Goal: Task Accomplishment & Management: Use online tool/utility

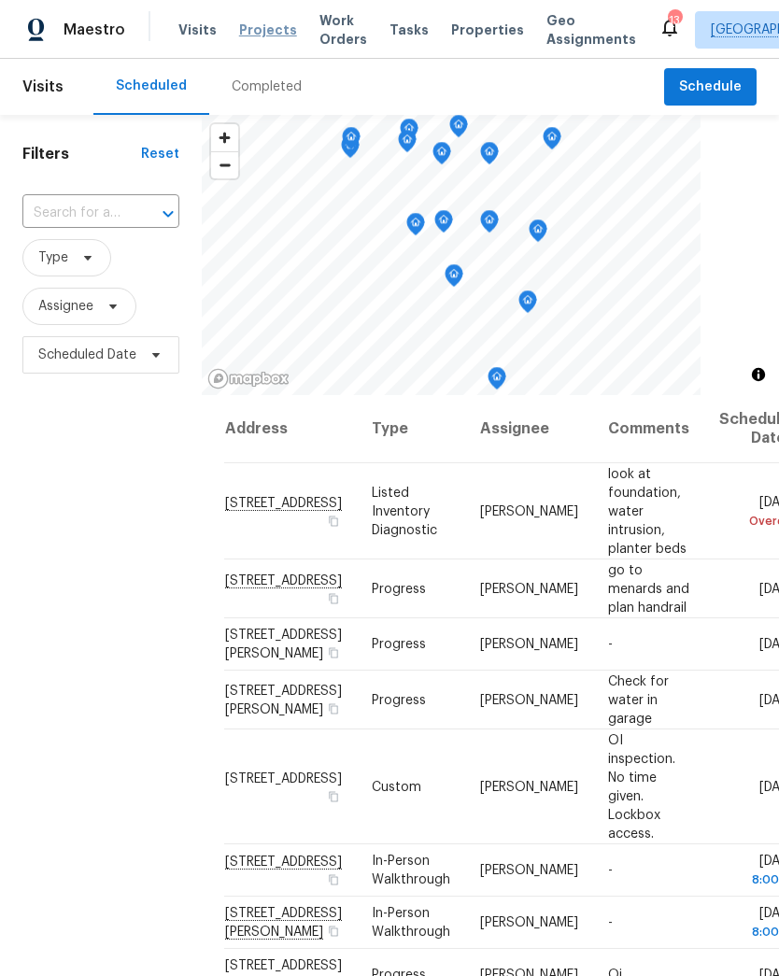
click at [263, 30] on span "Projects" at bounding box center [268, 30] width 58 height 19
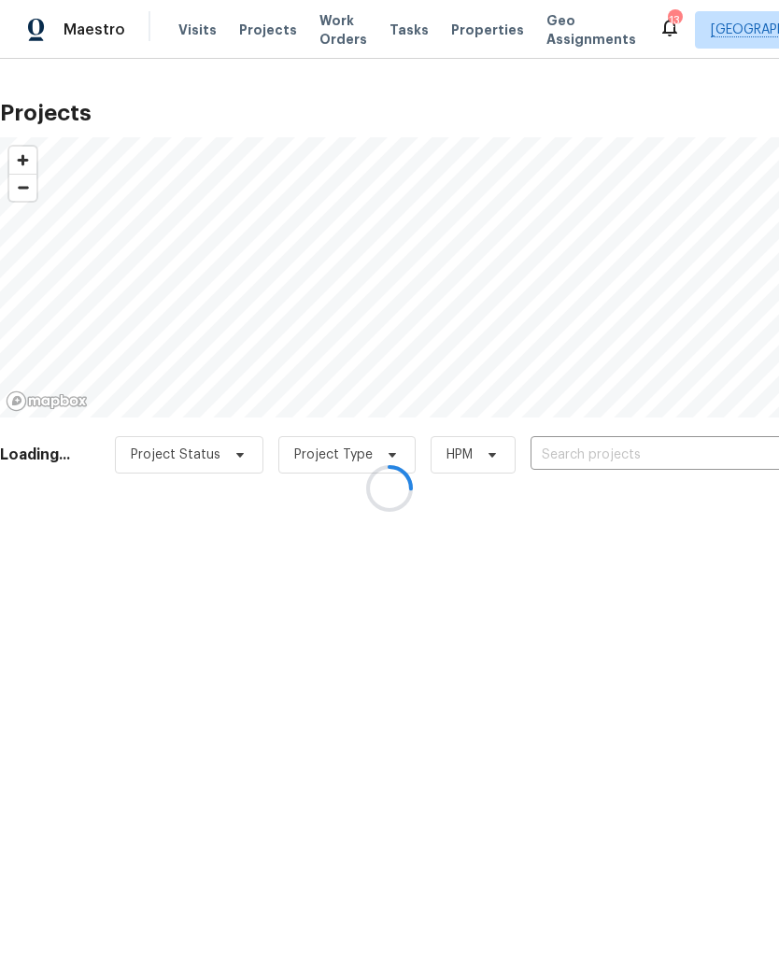
click at [200, 25] on div at bounding box center [389, 488] width 779 height 976
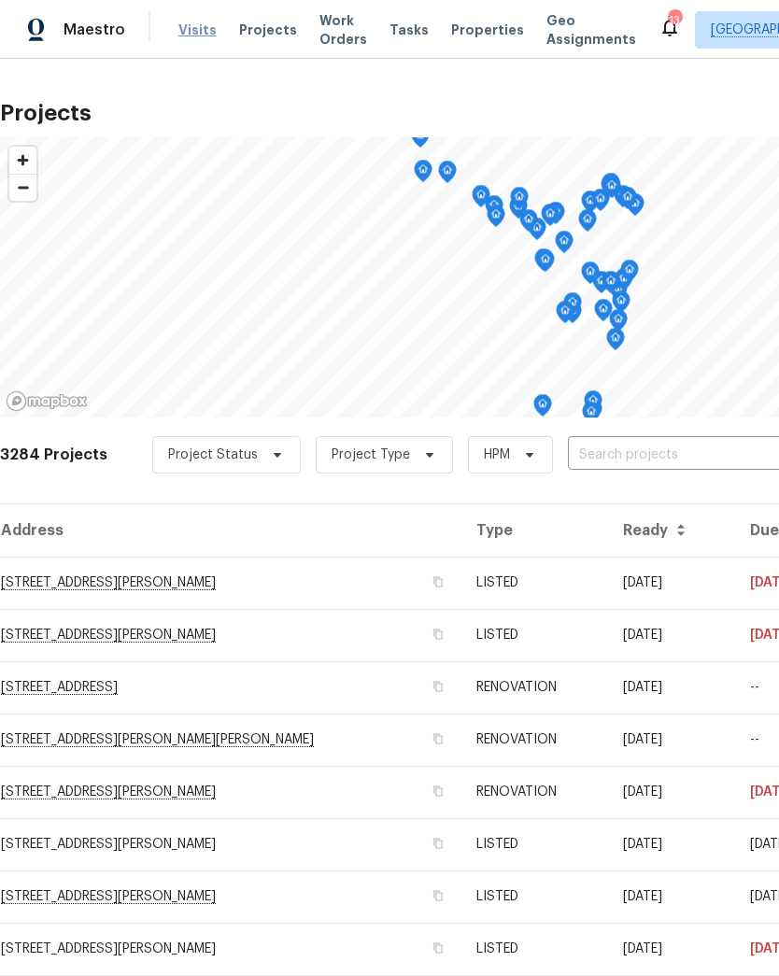
click at [198, 35] on span "Visits" at bounding box center [197, 30] width 38 height 19
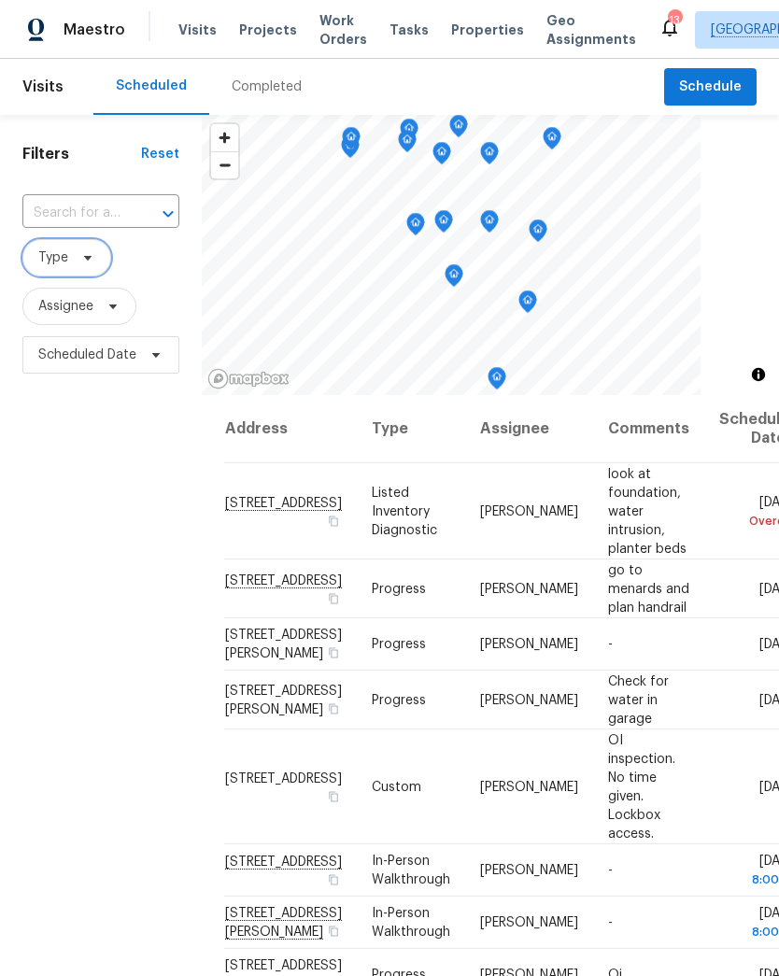
click at [104, 254] on span "Type" at bounding box center [66, 257] width 89 height 37
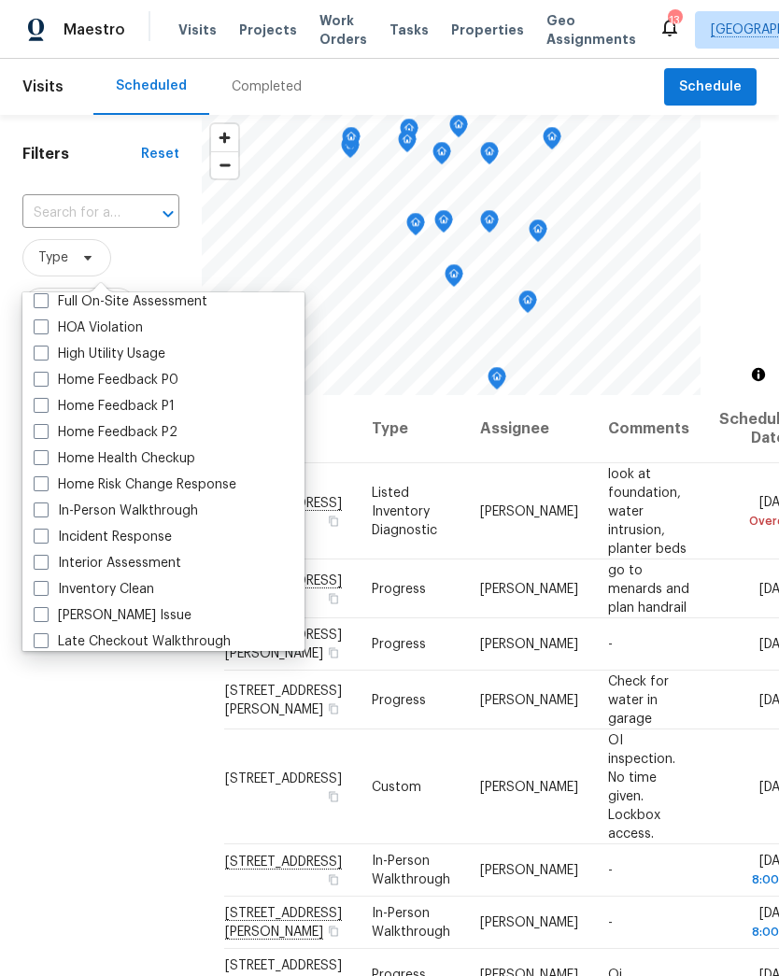
scroll to position [534, 0]
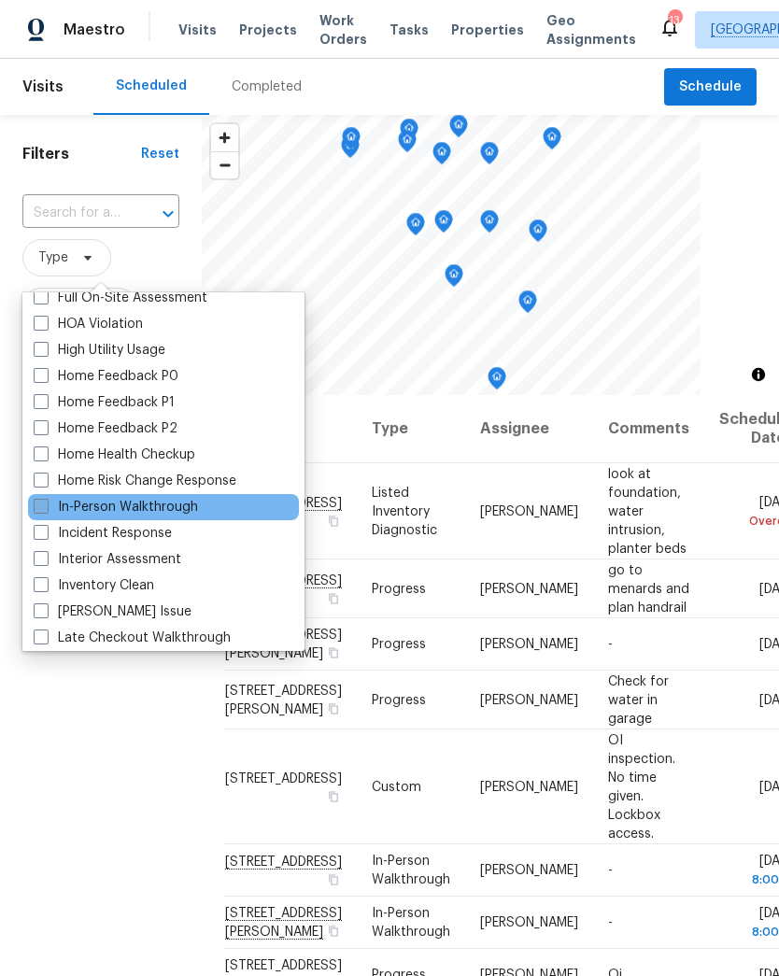
click at [176, 516] on label "In-Person Walkthrough" at bounding box center [116, 507] width 164 height 19
click at [46, 510] on input "In-Person Walkthrough" at bounding box center [40, 504] width 12 height 12
checkbox input "true"
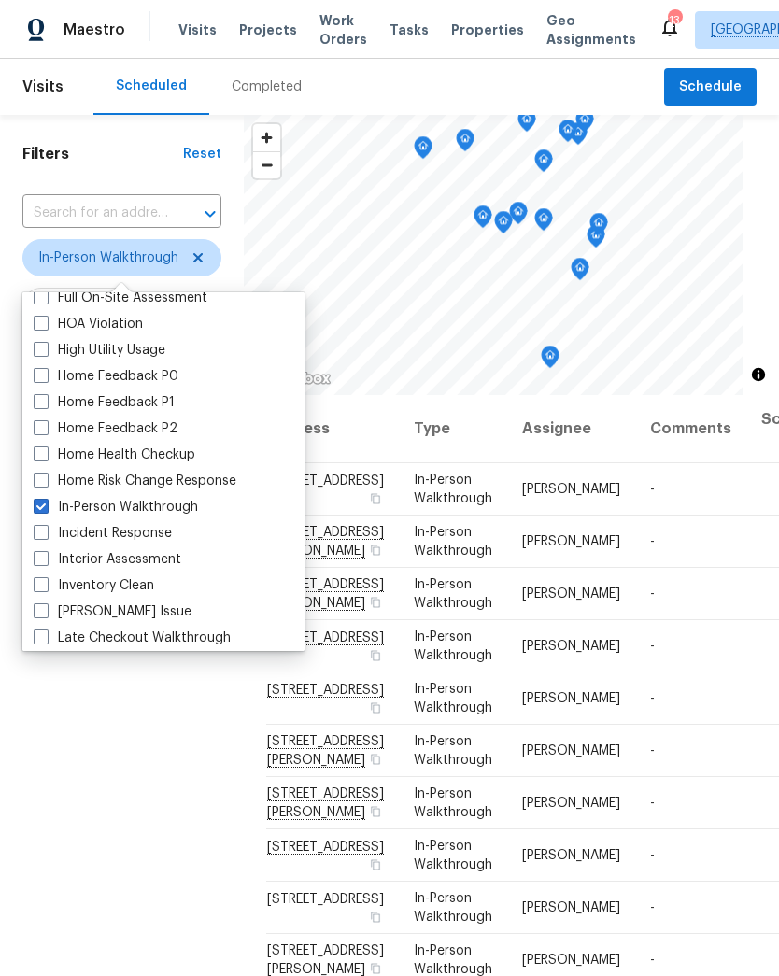
click at [100, 764] on div "Filters Reset ​ In-Person Walkthrough Assignee Scheduled Date" at bounding box center [122, 645] width 244 height 1061
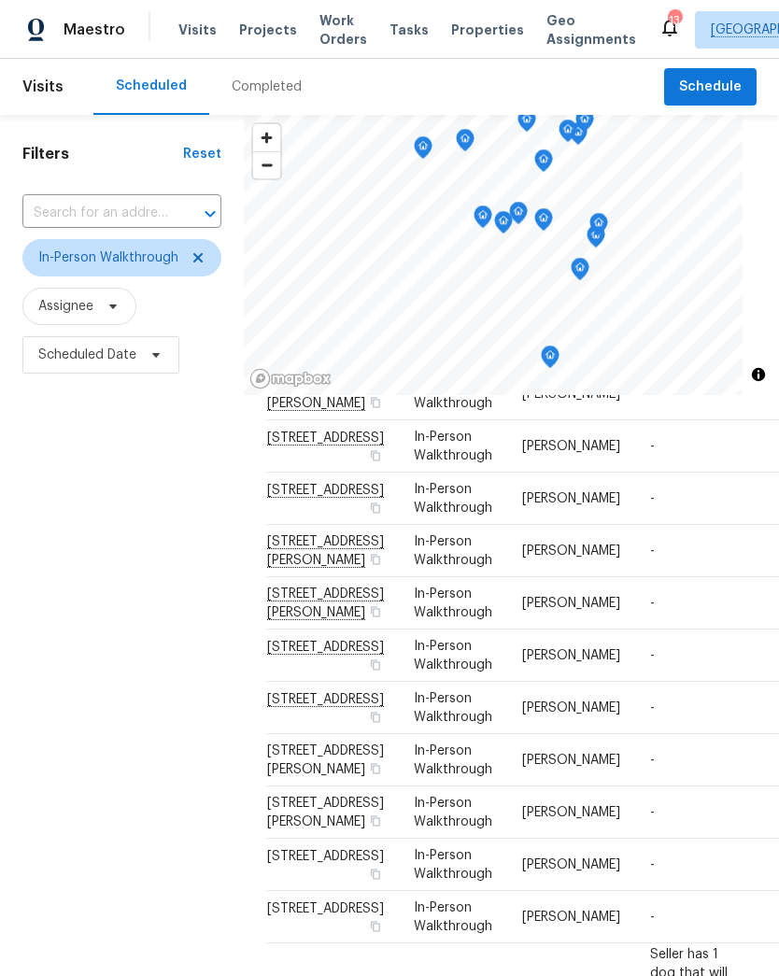
scroll to position [218, 0]
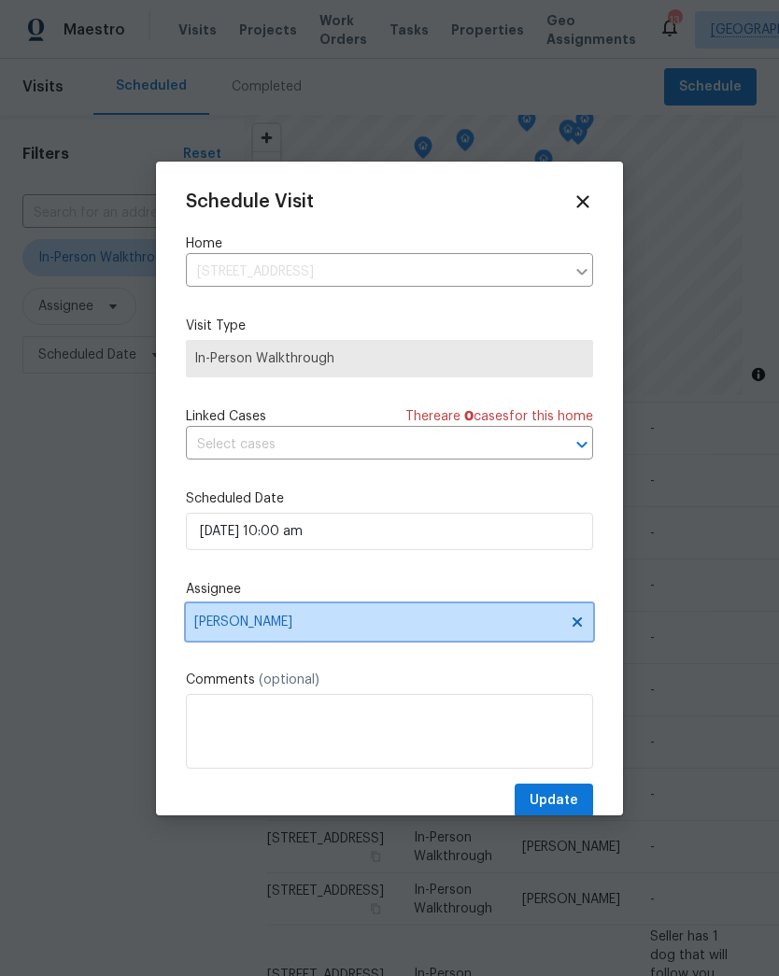
click at [252, 638] on span "[PERSON_NAME]" at bounding box center [389, 621] width 407 height 37
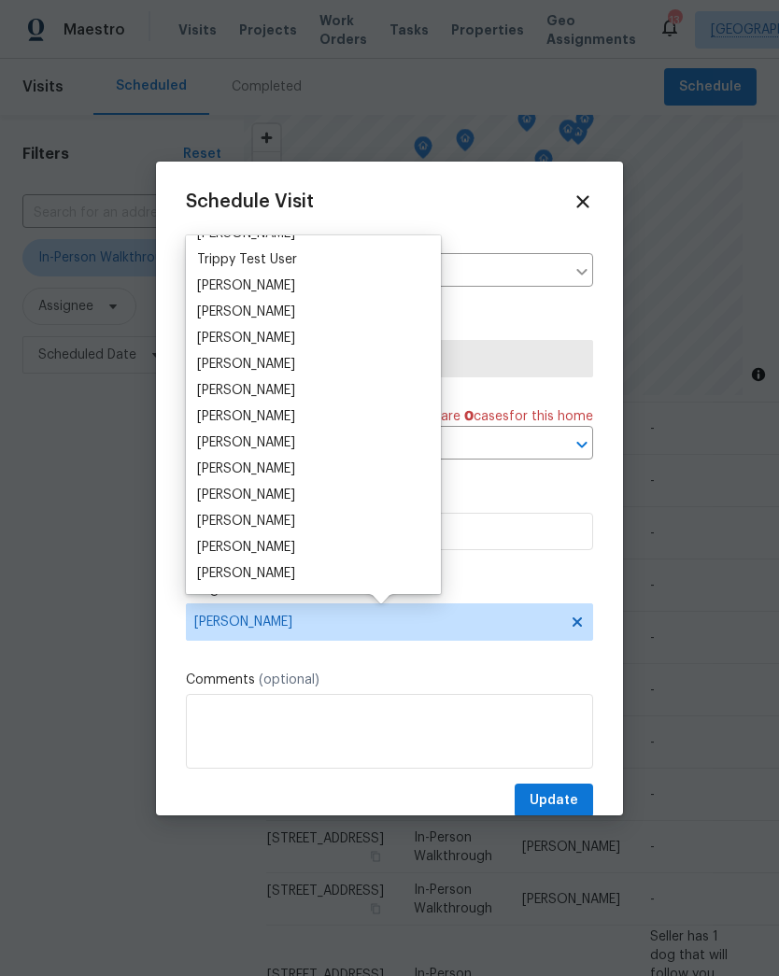
scroll to position [1719, 0]
click at [259, 369] on div "[PERSON_NAME]" at bounding box center [246, 364] width 98 height 19
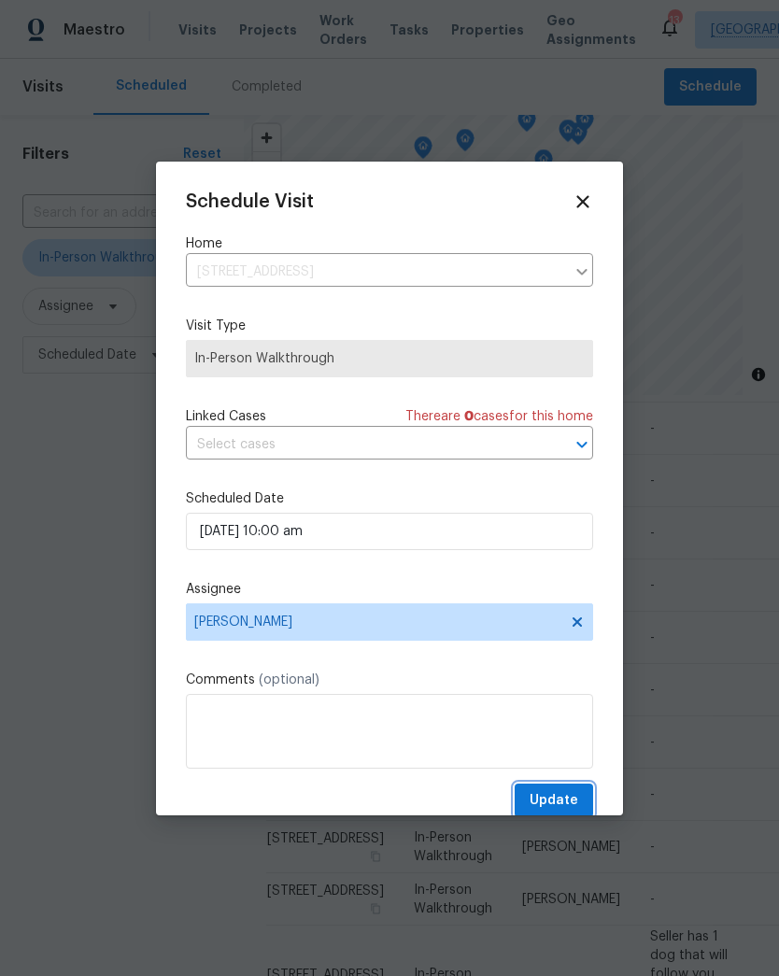
click at [551, 799] on span "Update" at bounding box center [554, 800] width 49 height 23
